Goal: Entertainment & Leisure: Browse casually

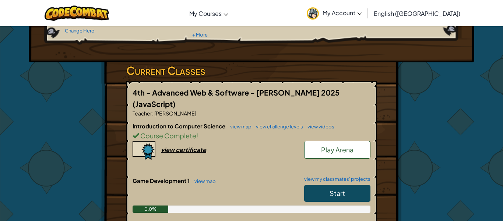
scroll to position [102, 0]
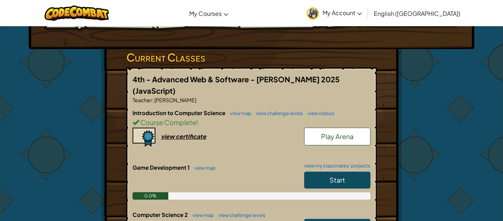
click at [343, 132] on span "Play Arena" at bounding box center [337, 136] width 32 height 8
